Goal: Information Seeking & Learning: Check status

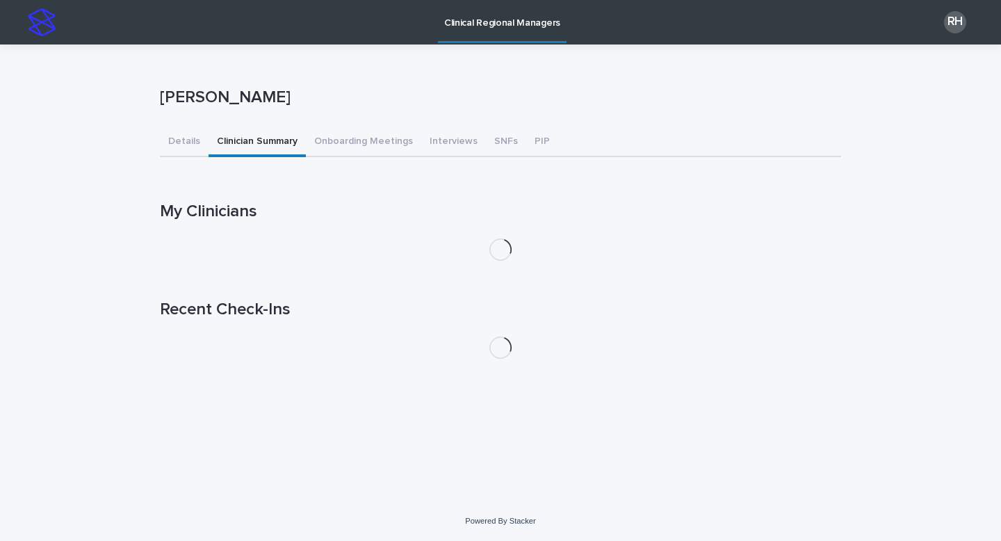
click at [288, 145] on button "Clinician Summary" at bounding box center [257, 142] width 97 height 29
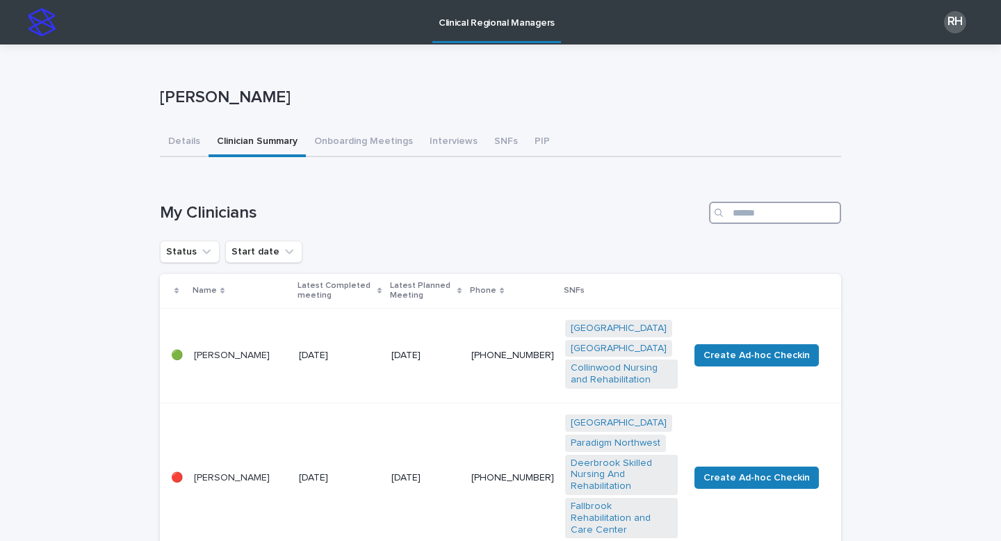
click at [768, 220] on input "Search" at bounding box center [775, 213] width 132 height 22
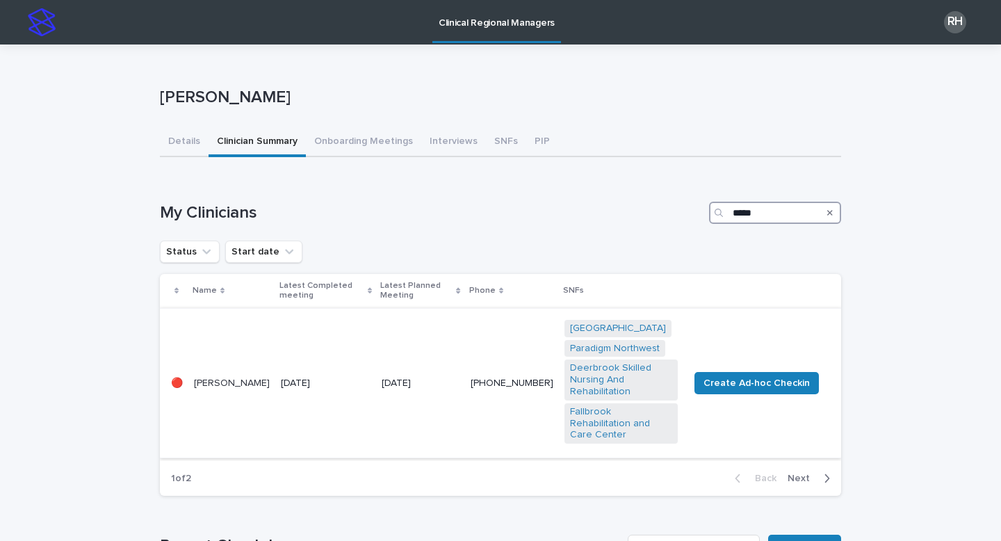
type input "*****"
click at [435, 342] on td "[DATE]" at bounding box center [420, 382] width 88 height 149
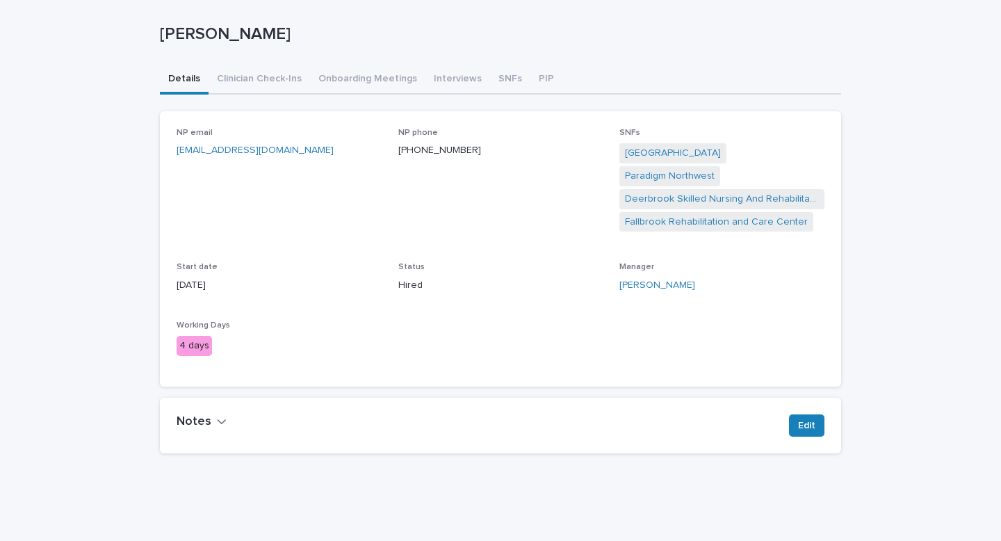
scroll to position [96, 0]
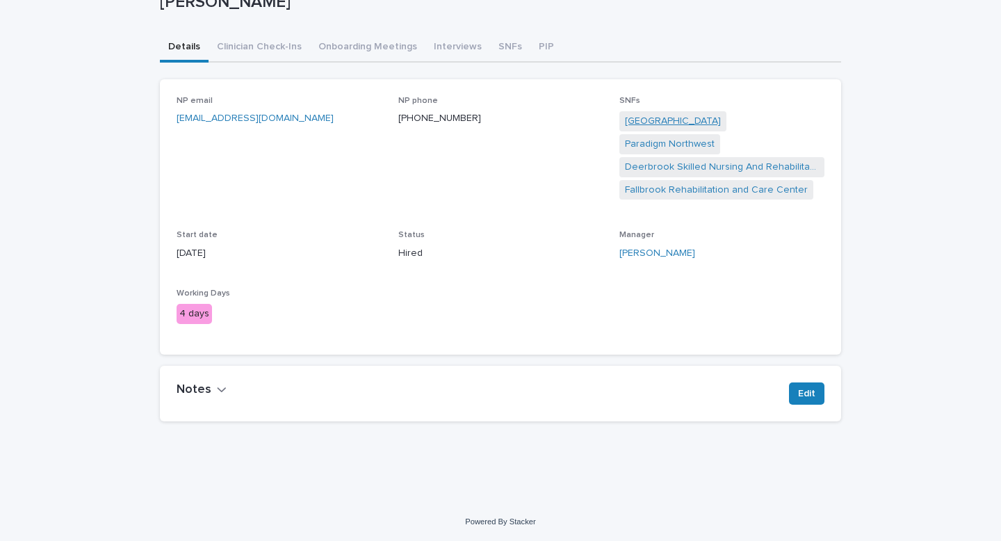
click at [721, 120] on link "[GEOGRAPHIC_DATA]" at bounding box center [673, 121] width 96 height 15
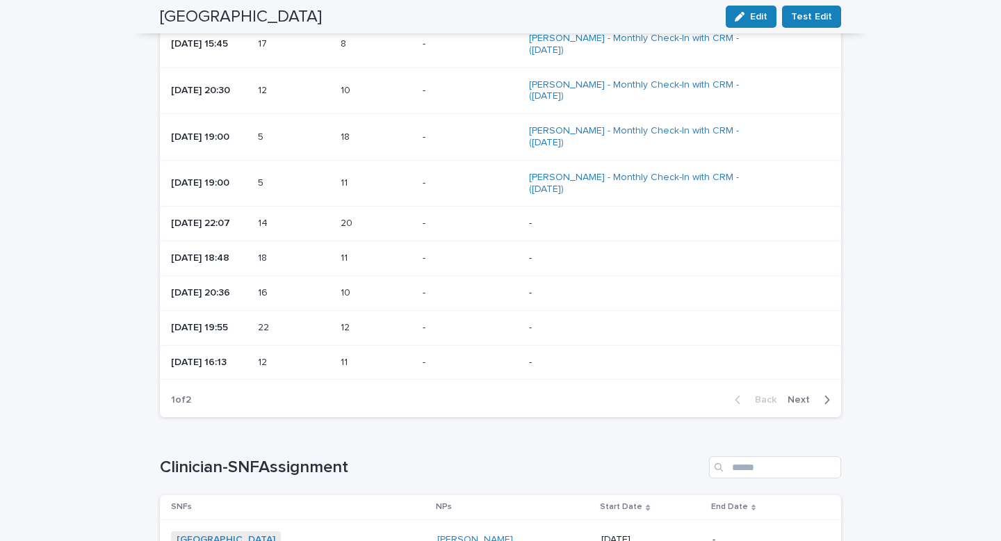
scroll to position [1711, 0]
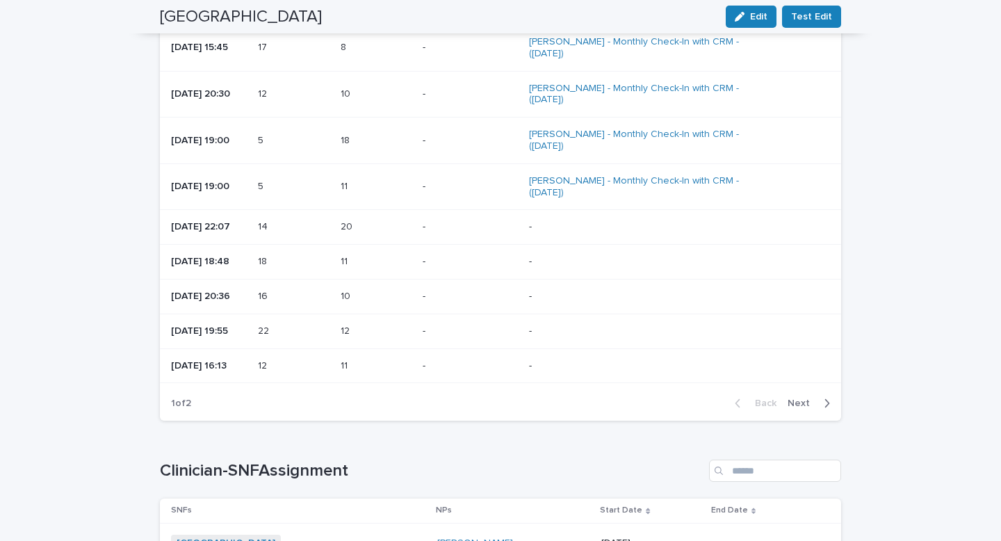
click at [818, 403] on div "button" at bounding box center [824, 403] width 12 height 13
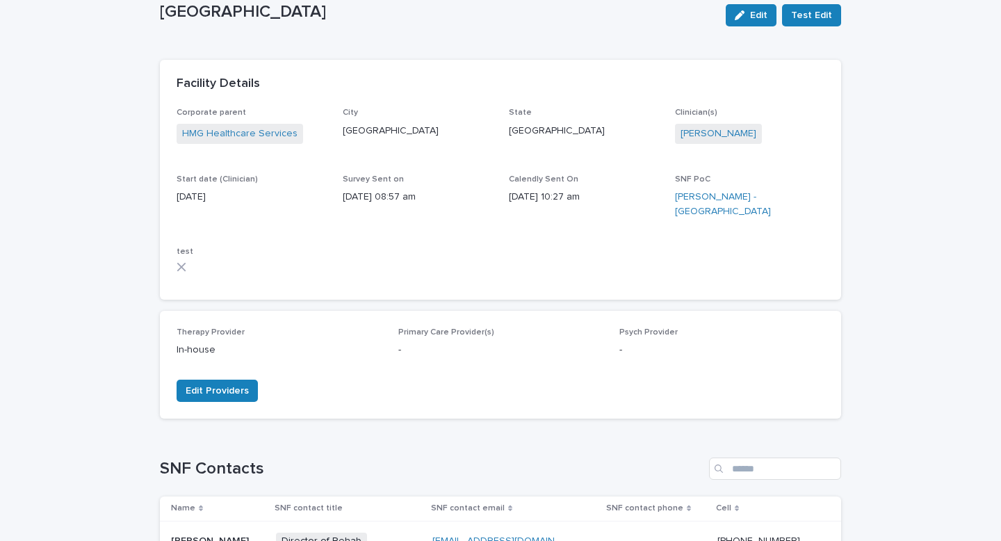
scroll to position [0, 0]
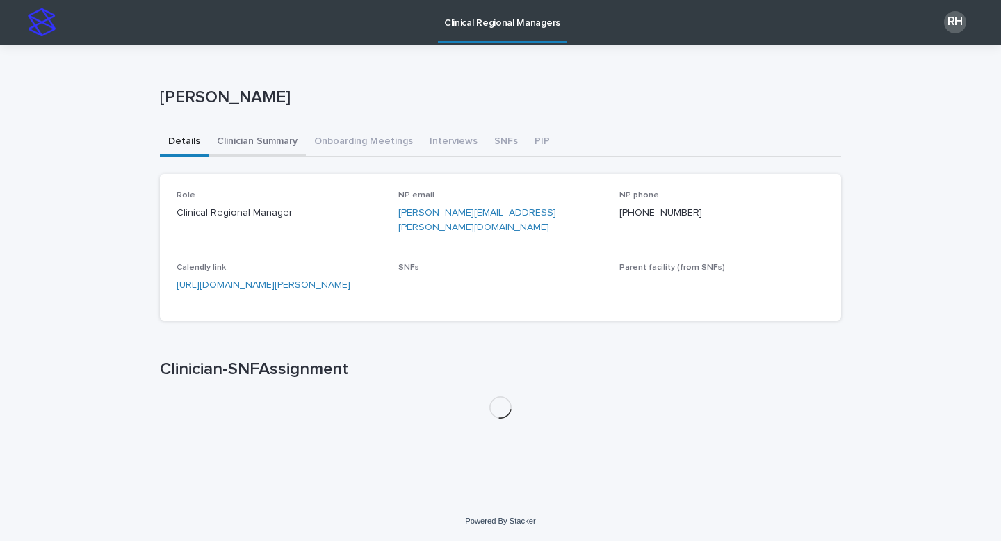
click at [255, 142] on button "Clinician Summary" at bounding box center [257, 142] width 97 height 29
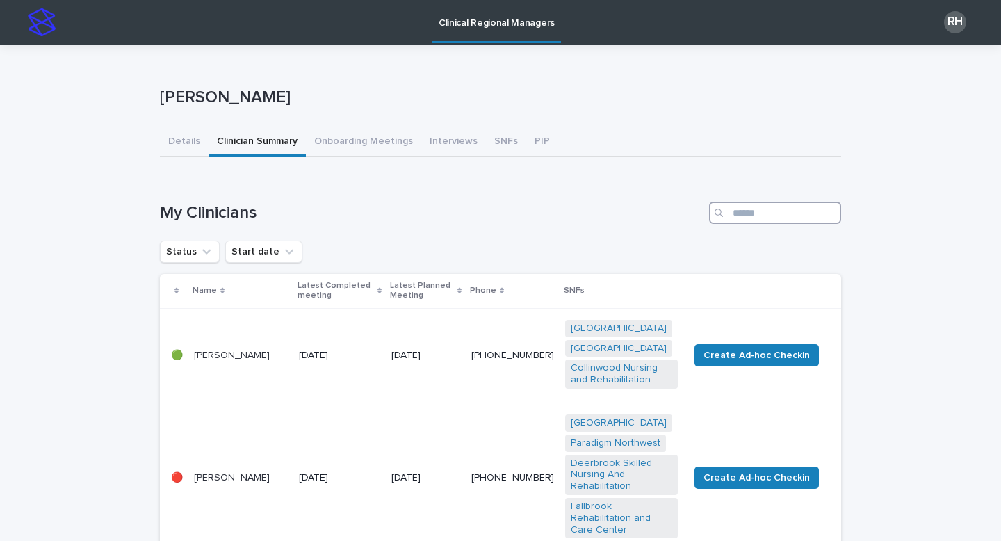
click at [763, 210] on input "Search" at bounding box center [775, 213] width 132 height 22
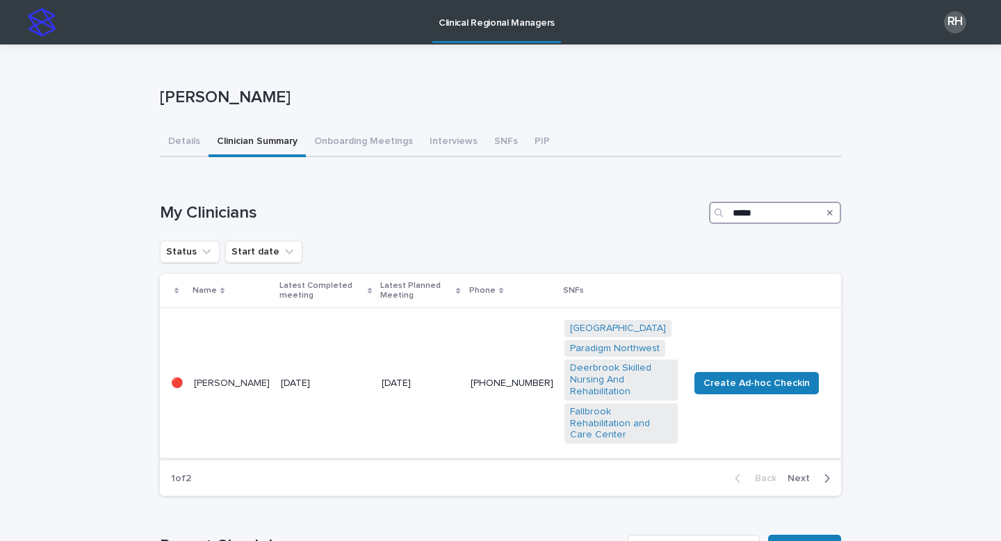
type input "*****"
click at [376, 366] on td "[DATE]" at bounding box center [420, 382] width 88 height 149
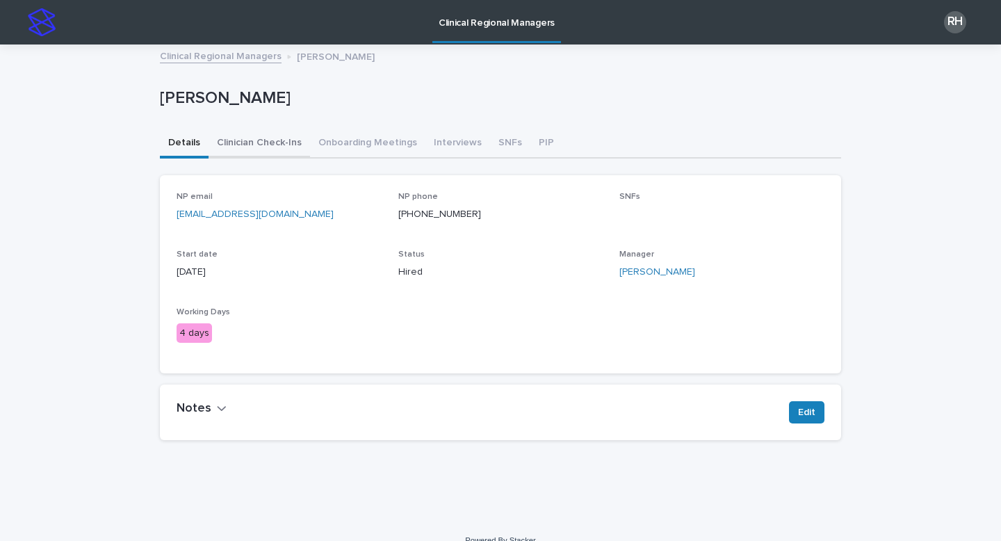
click at [262, 143] on button "Clinician Check-Ins" at bounding box center [259, 143] width 101 height 29
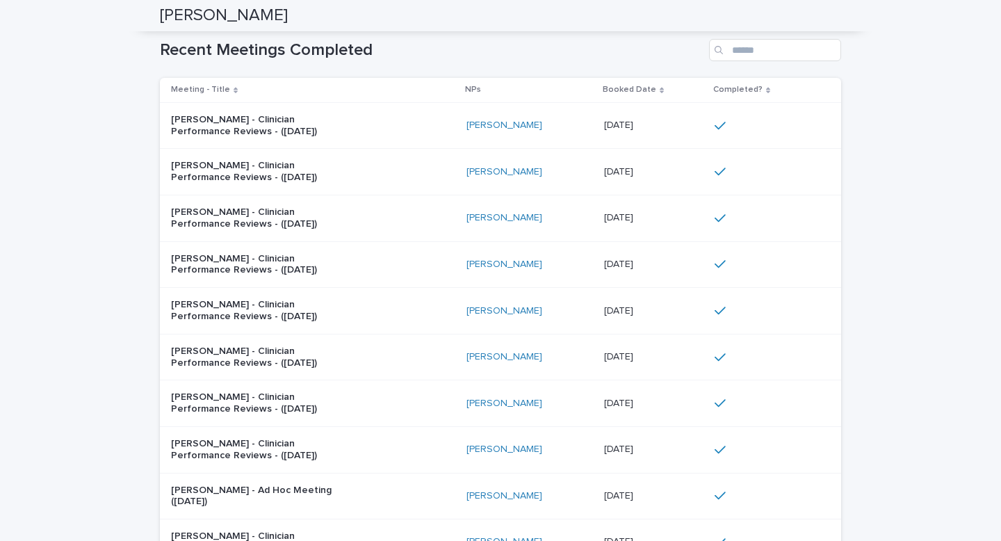
scroll to position [480, 0]
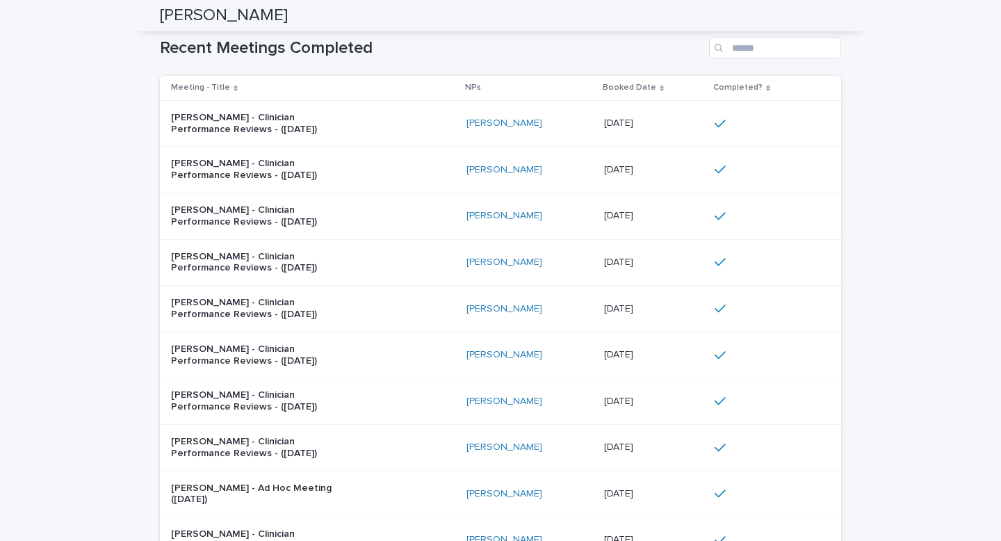
click at [636, 124] on p "7th Aug 2025" at bounding box center [620, 122] width 32 height 15
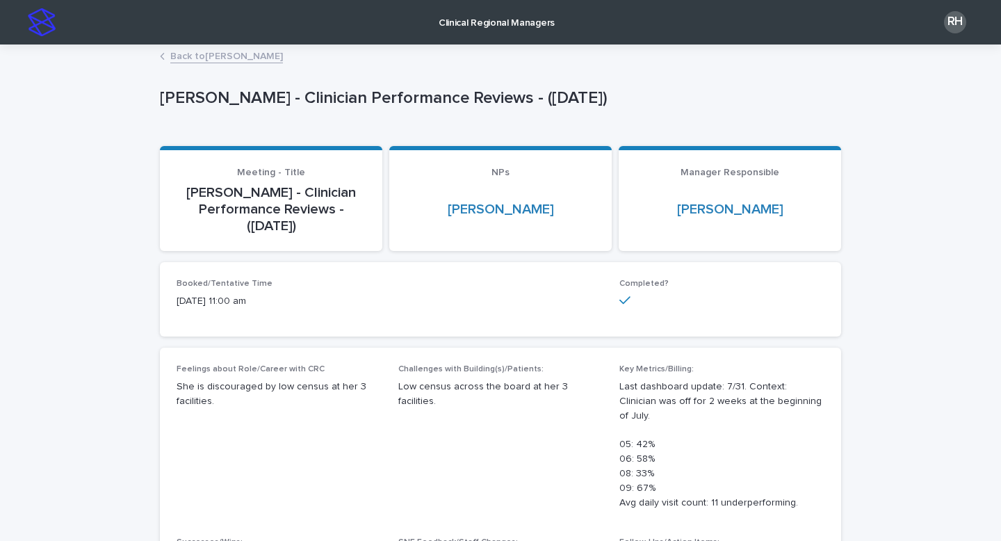
click at [259, 58] on link "Back to Lenah Ngombo" at bounding box center [226, 55] width 113 height 16
